Goal: Task Accomplishment & Management: Manage account settings

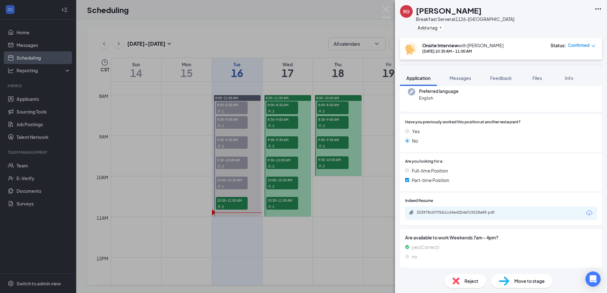
scroll to position [65, 0]
click at [470, 211] on div "203978c0f7fbb1c44e42b46f19228e89.pdf" at bounding box center [461, 212] width 89 height 5
click at [382, 8] on img at bounding box center [386, 12] width 8 height 12
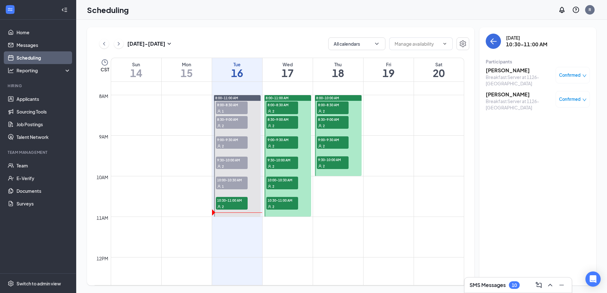
click at [508, 72] on h3 "[PERSON_NAME]" at bounding box center [519, 70] width 67 height 7
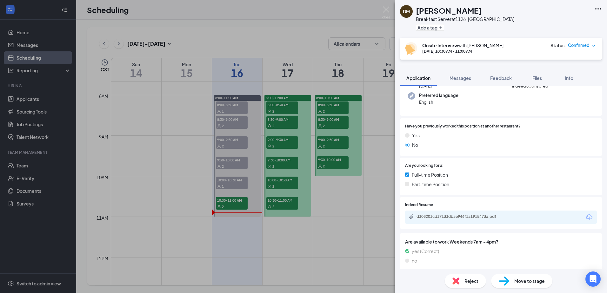
scroll to position [65, 0]
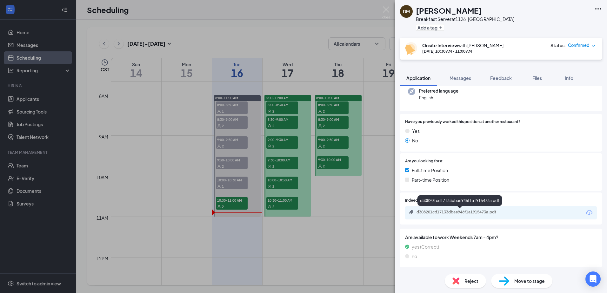
click at [464, 212] on div "d308201cd17133dbae946f1a1915473a.pdf" at bounding box center [461, 212] width 89 height 5
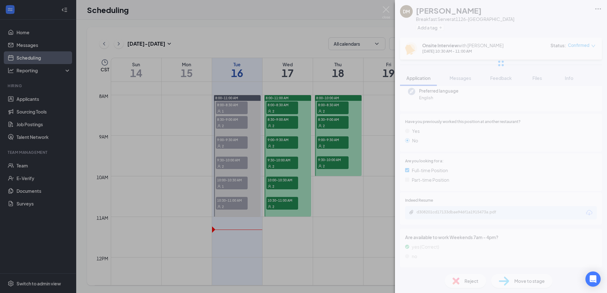
scroll to position [63, 0]
click at [244, 220] on div "DM [PERSON_NAME] Breakfast Server at 1126-Austin Add a tag Onsite Interview wit…" at bounding box center [303, 146] width 607 height 293
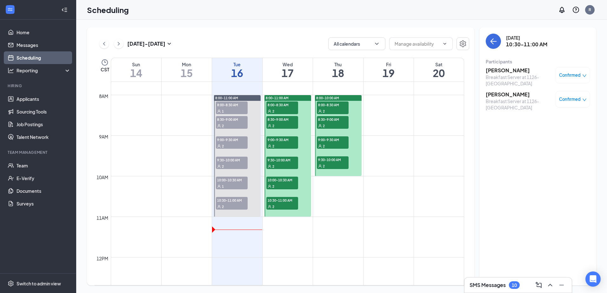
click at [248, 229] on td at bounding box center [288, 232] width 354 height 10
click at [275, 108] on div "2" at bounding box center [282, 111] width 32 height 6
